Goal: Information Seeking & Learning: Learn about a topic

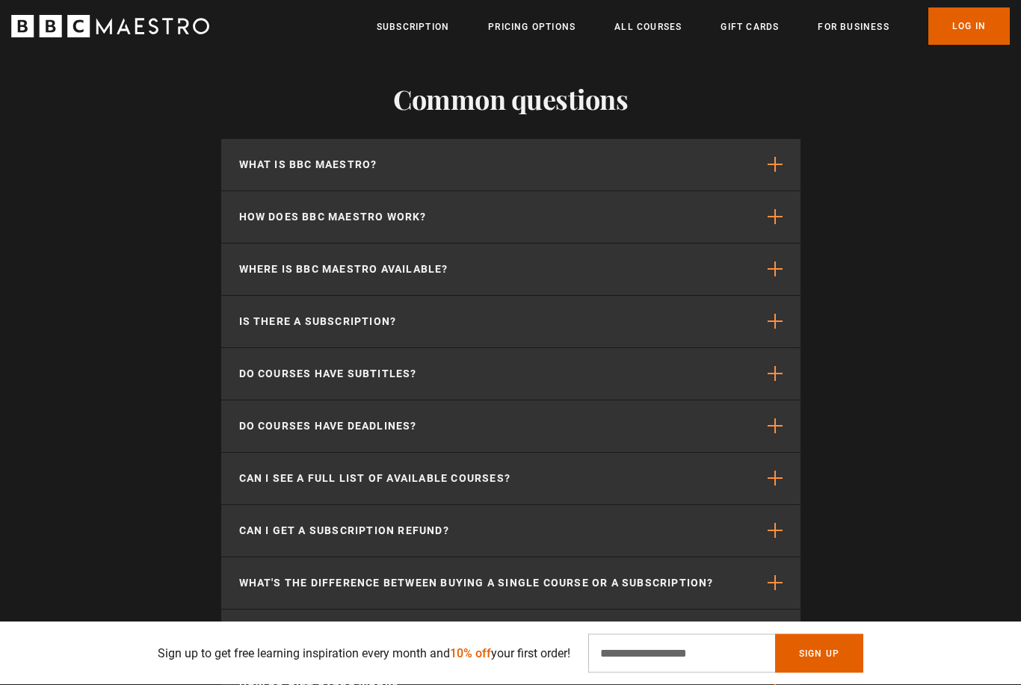
scroll to position [4115, 0]
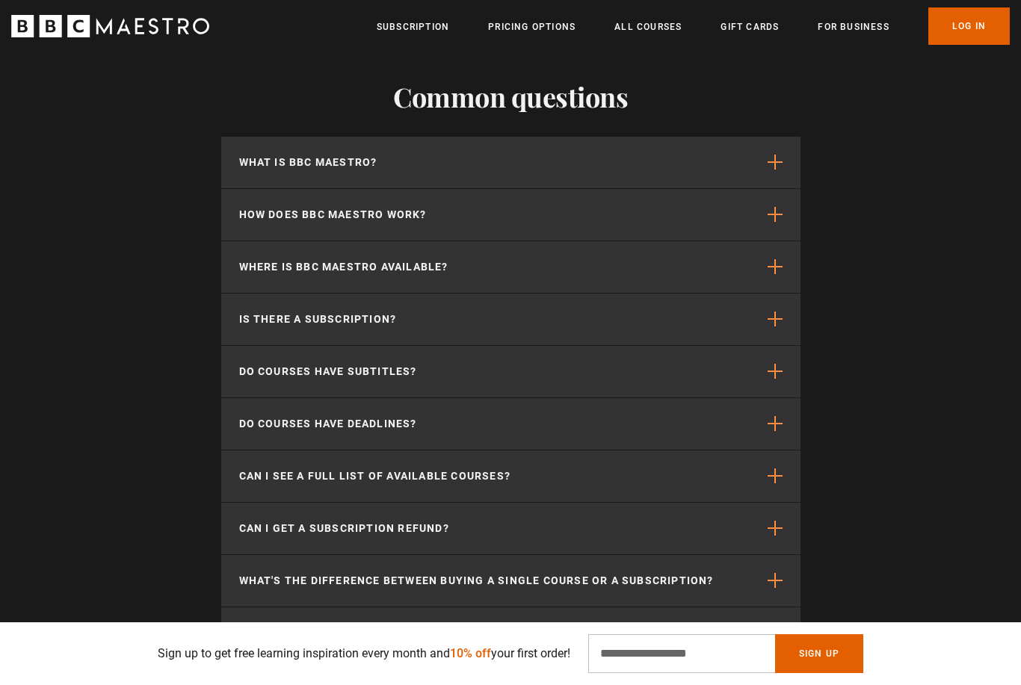
click at [783, 166] on button "What is BBC Maestro?" at bounding box center [510, 163] width 579 height 52
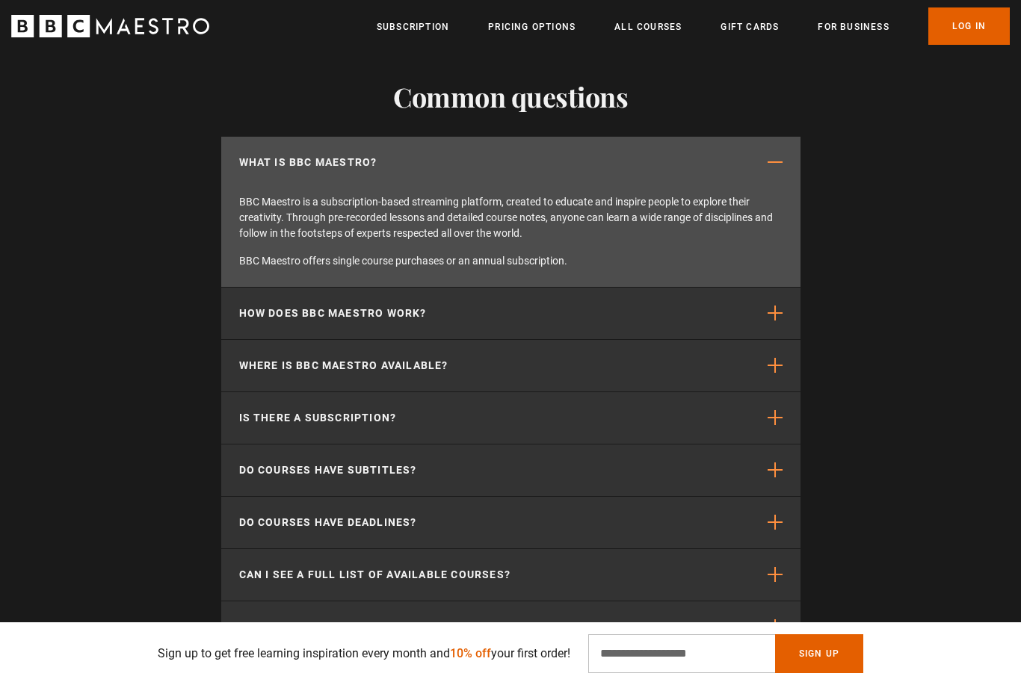
scroll to position [0, 2938]
click at [771, 312] on span "button" at bounding box center [775, 313] width 15 height 15
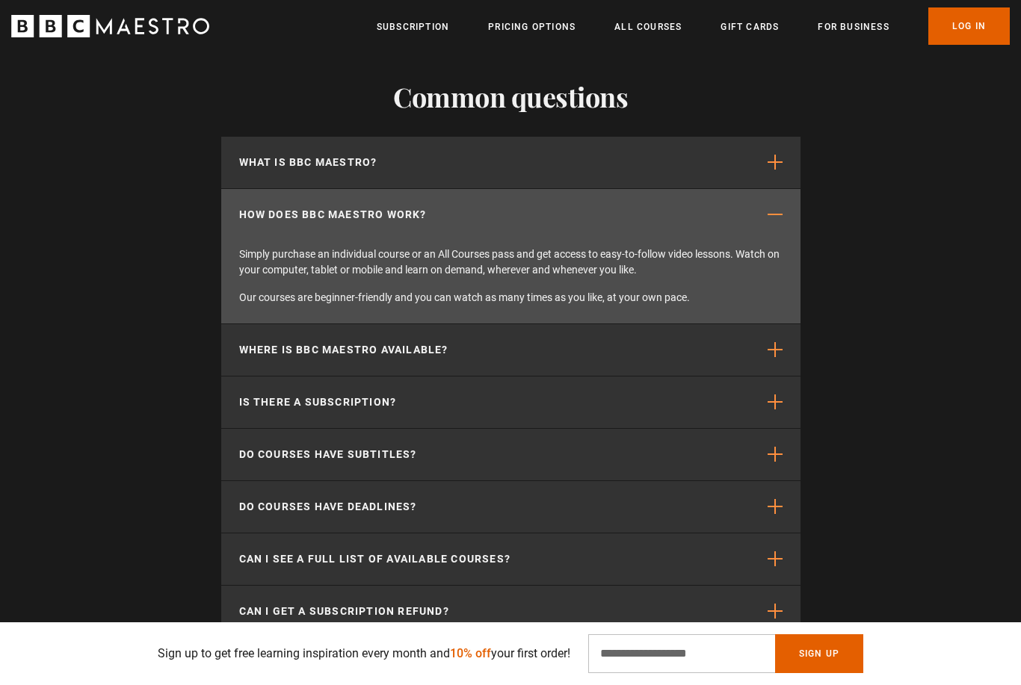
click at [775, 345] on span "button" at bounding box center [775, 349] width 15 height 15
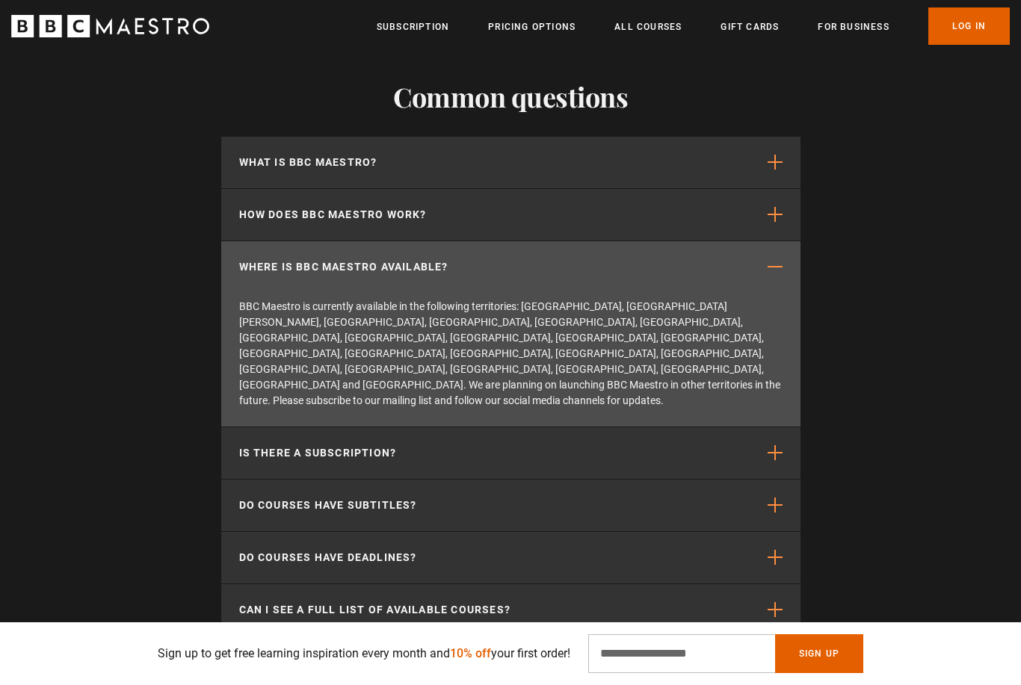
scroll to position [0, 3134]
click at [777, 446] on span "button" at bounding box center [775, 453] width 15 height 15
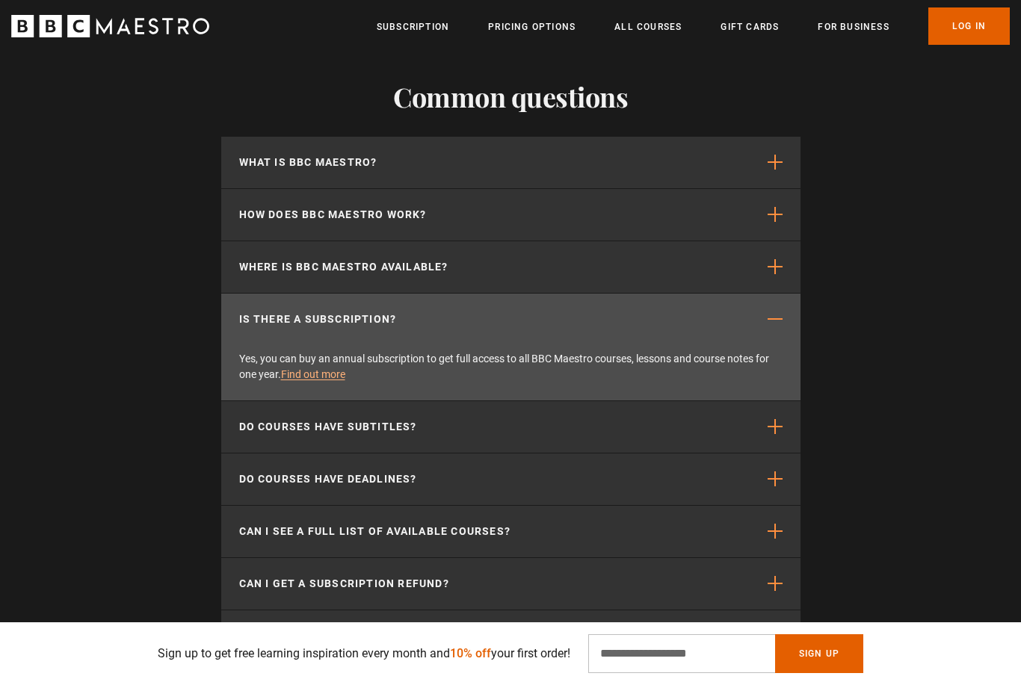
click at [768, 428] on span "button" at bounding box center [775, 426] width 15 height 15
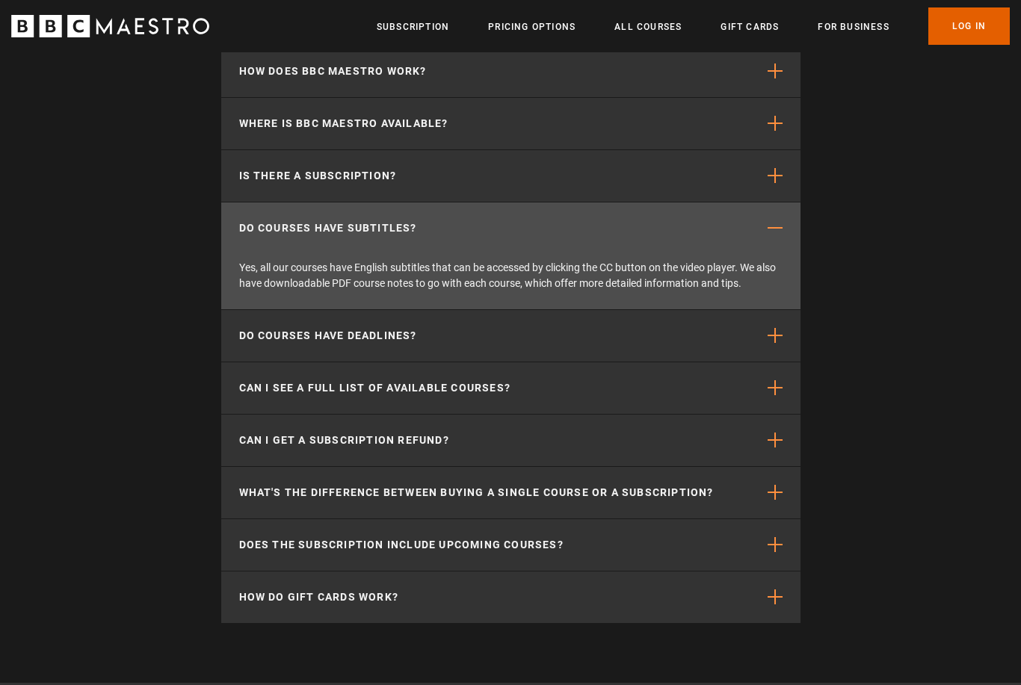
scroll to position [4259, 0]
click at [775, 332] on span "button" at bounding box center [775, 335] width 15 height 15
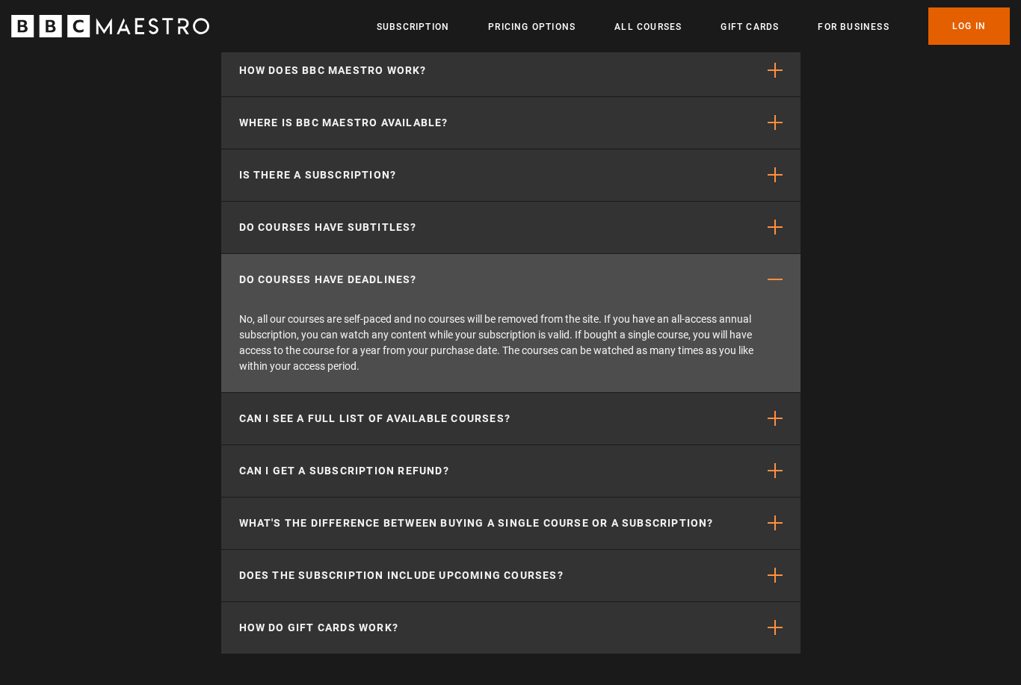
scroll to position [0, 3330]
click at [773, 412] on span "button" at bounding box center [775, 418] width 15 height 15
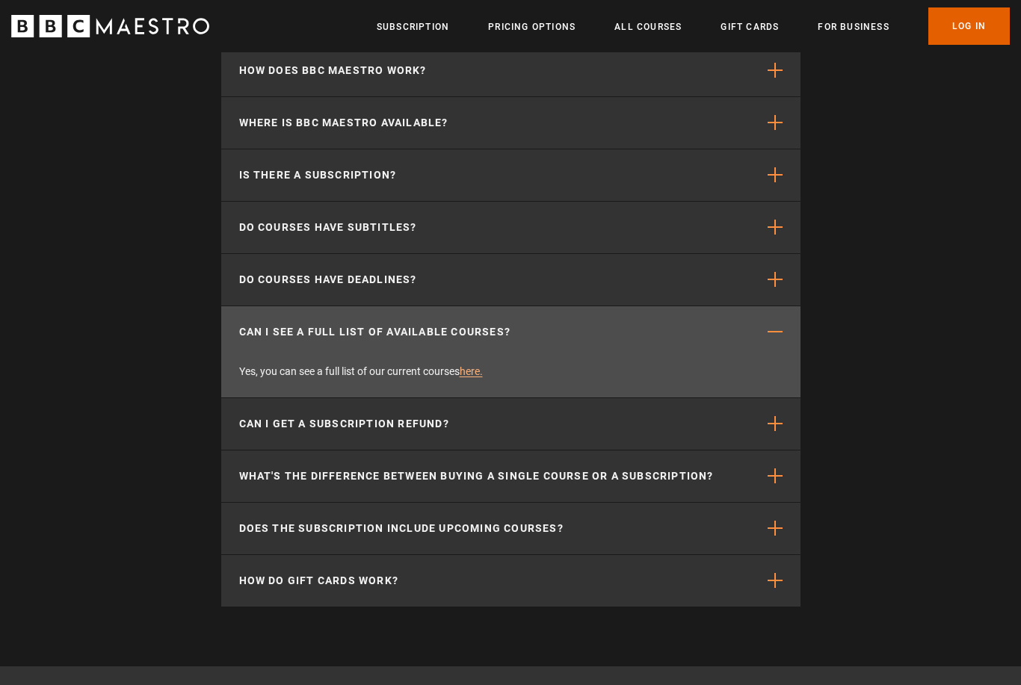
scroll to position [4307, 0]
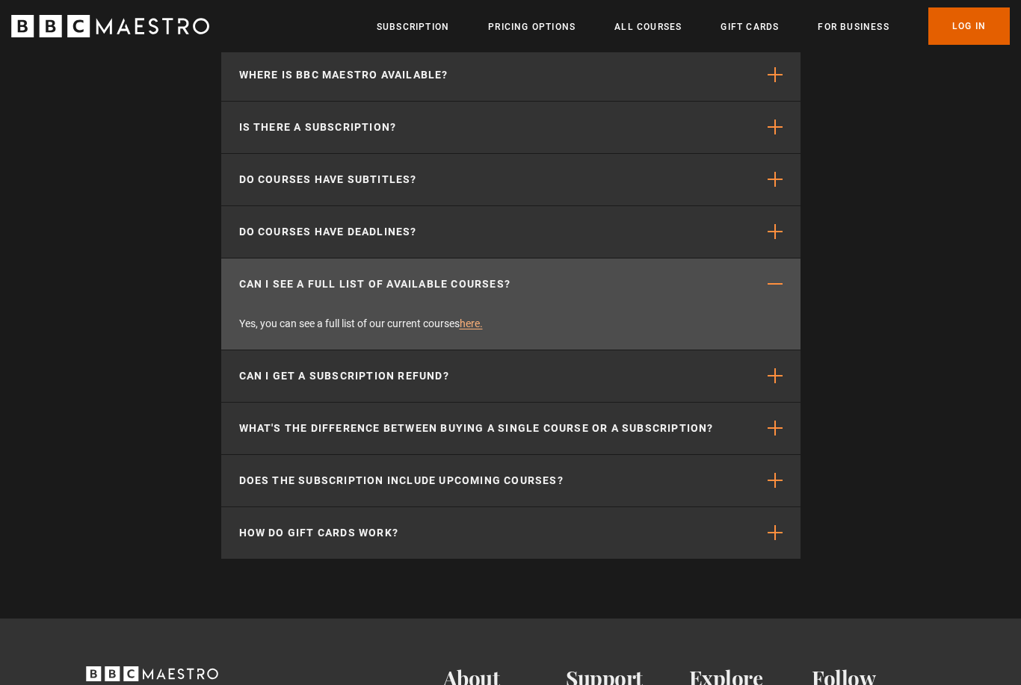
click at [762, 369] on button "Can I get a subscription refund?" at bounding box center [510, 377] width 579 height 52
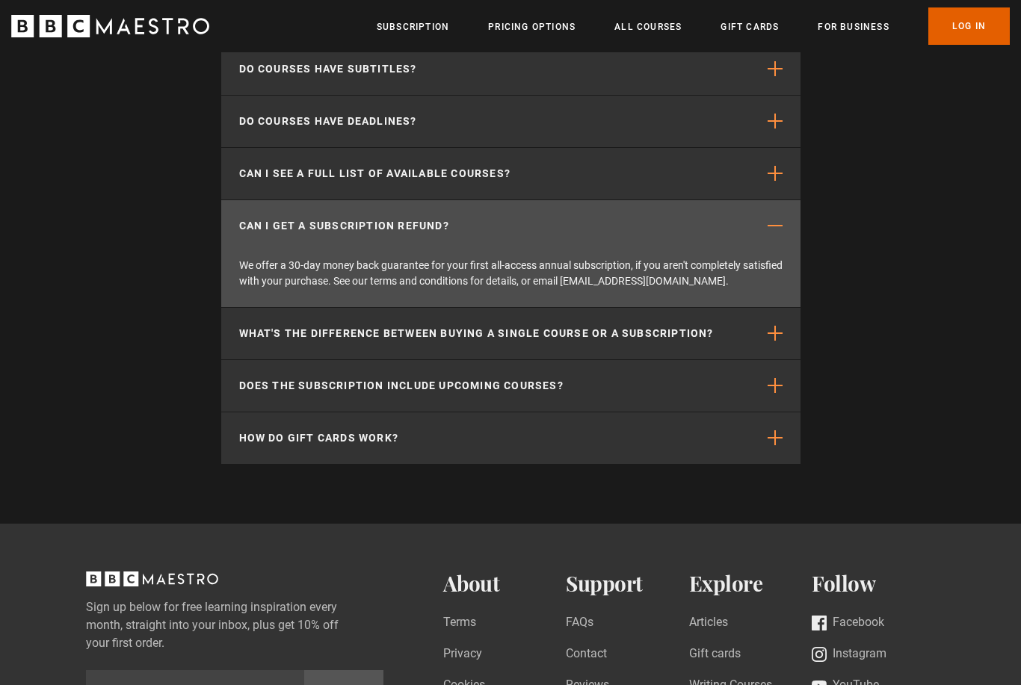
scroll to position [4420, 0]
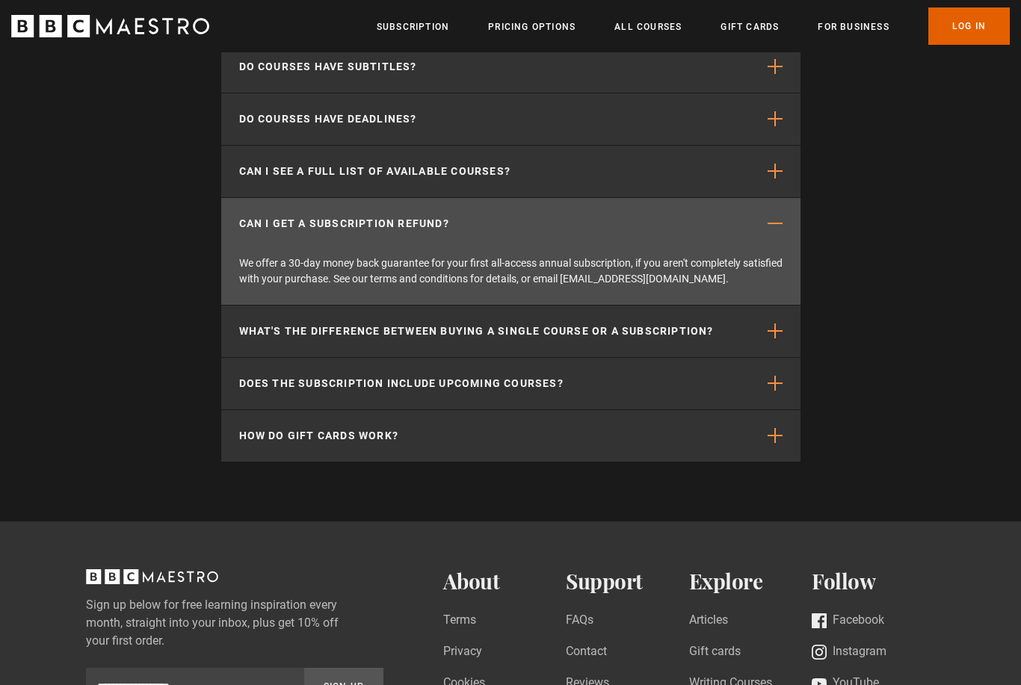
click at [748, 386] on button "Does the subscription include upcoming courses?" at bounding box center [510, 384] width 579 height 52
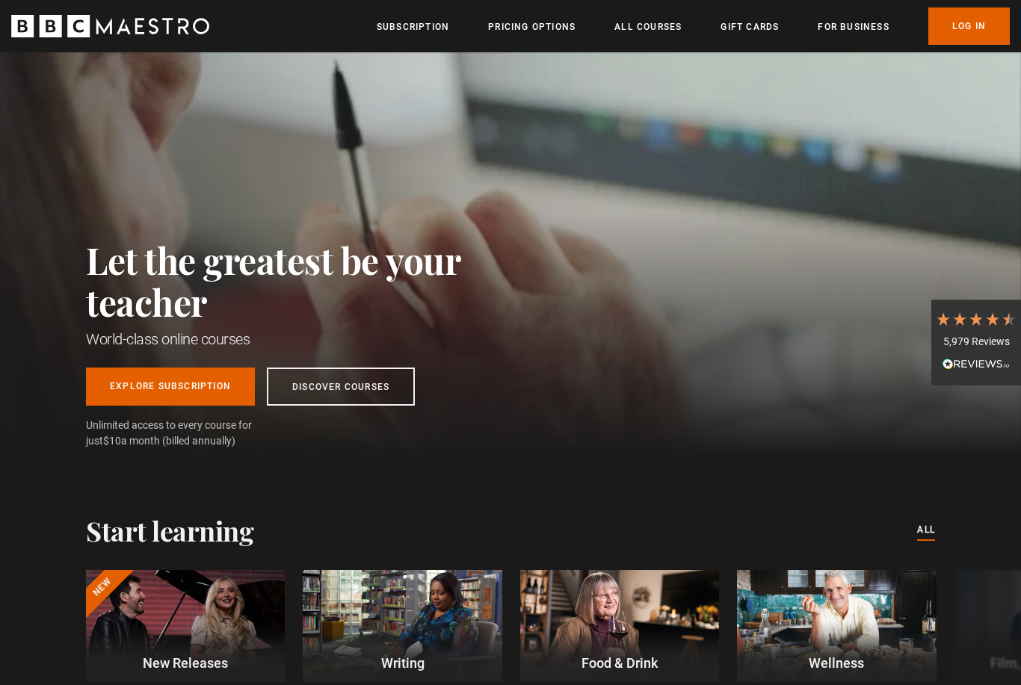
scroll to position [0, 588]
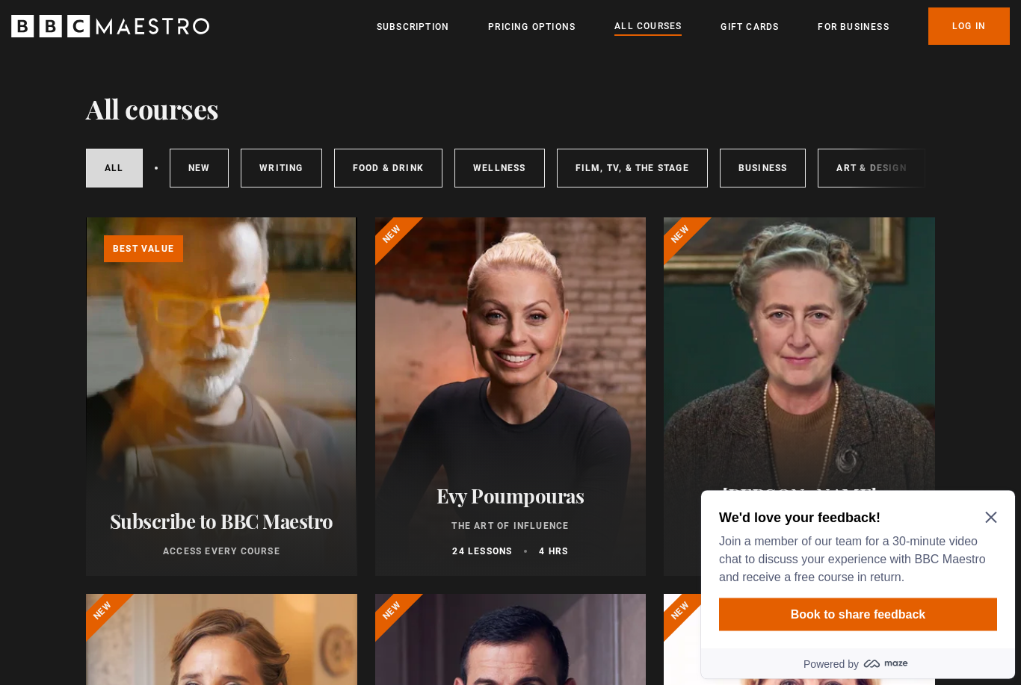
click at [992, 520] on icon "Close Maze Prompt" at bounding box center [991, 517] width 12 height 12
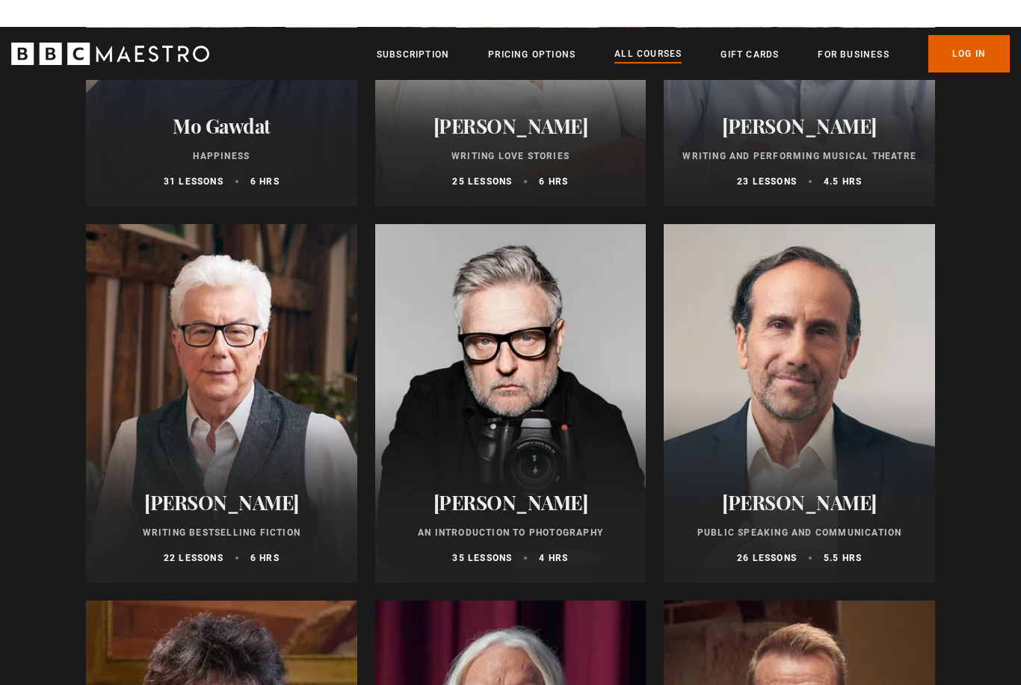
scroll to position [3025, 0]
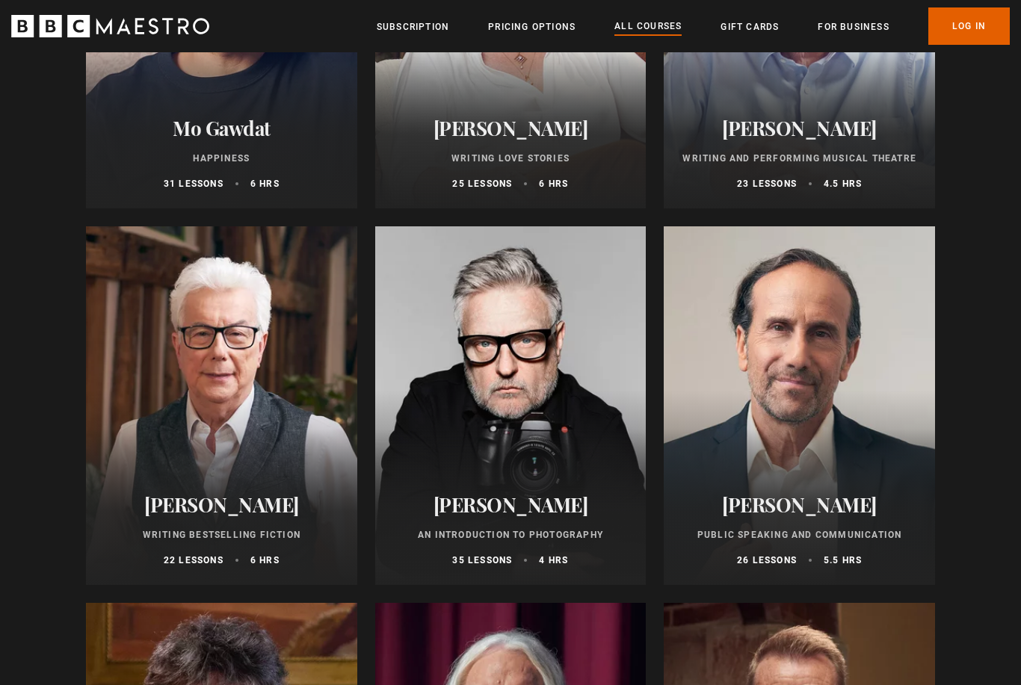
click at [793, 398] on div at bounding box center [799, 406] width 271 height 359
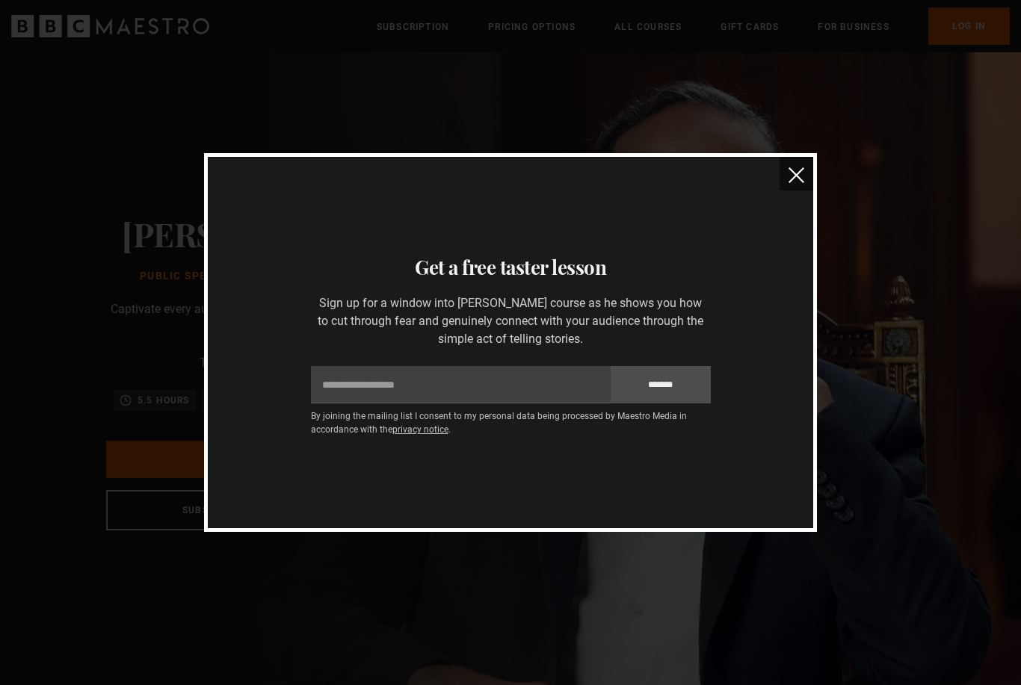
click at [794, 176] on img "close" at bounding box center [797, 175] width 16 height 16
